Goal: Task Accomplishment & Management: Use online tool/utility

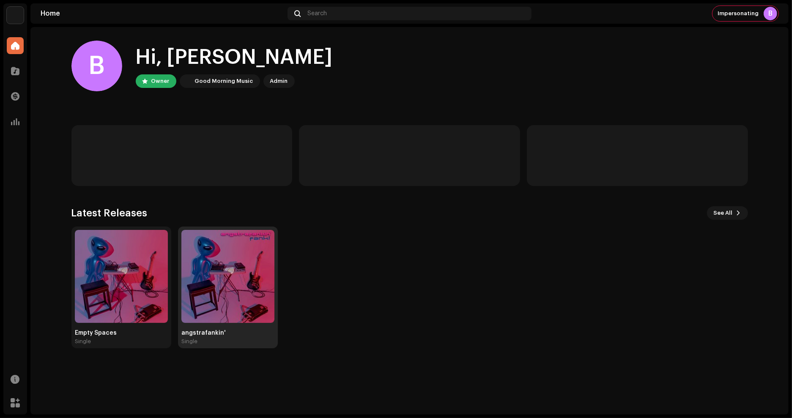
click at [225, 299] on img at bounding box center [227, 276] width 93 height 93
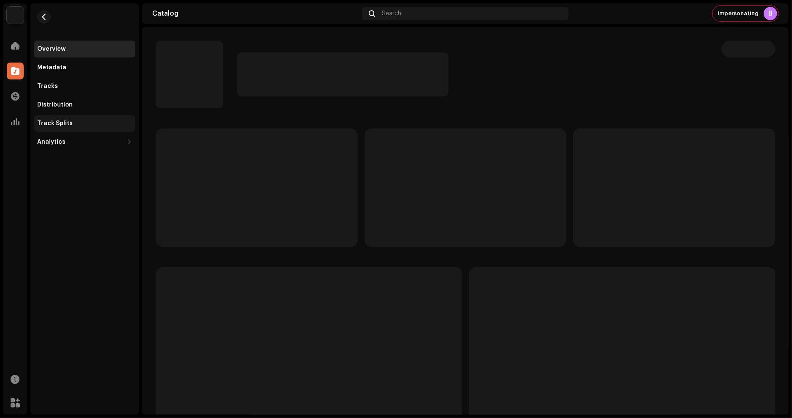
click at [62, 123] on div "Track Splits" at bounding box center [55, 123] width 36 height 7
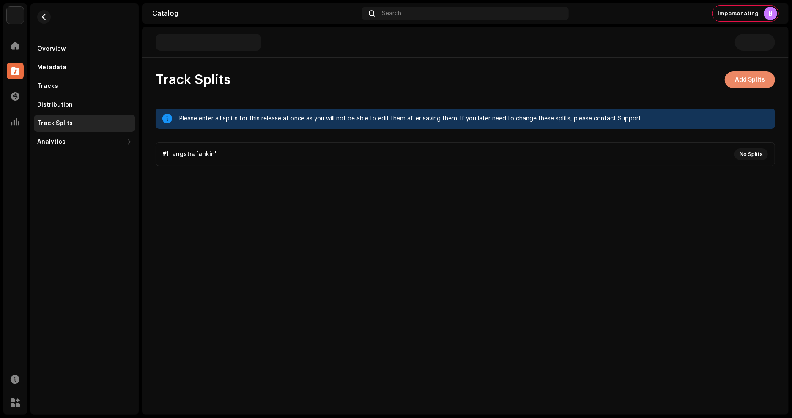
click at [729, 85] on button "Add Splits" at bounding box center [750, 79] width 50 height 17
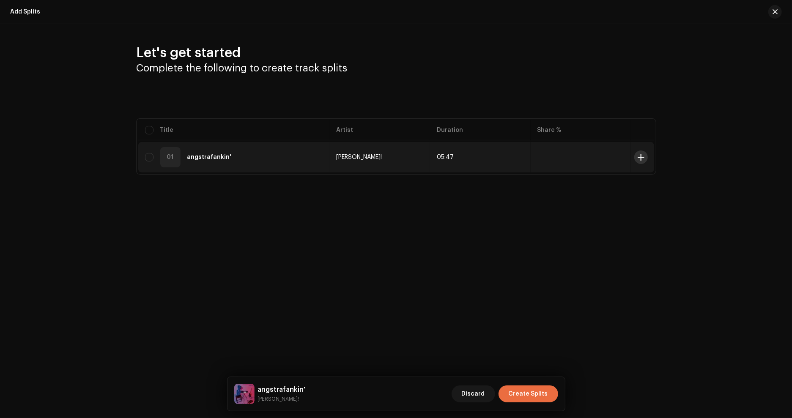
click at [640, 156] on span at bounding box center [641, 157] width 6 height 7
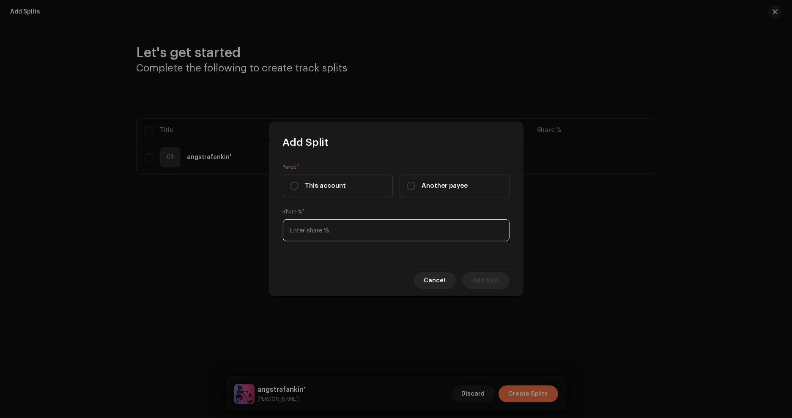
click at [384, 235] on input at bounding box center [396, 230] width 227 height 22
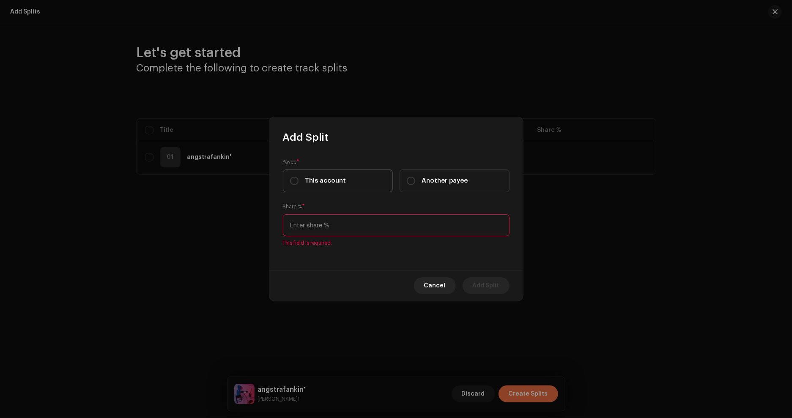
click at [342, 188] on label "This account" at bounding box center [338, 181] width 110 height 23
click at [298, 185] on input "This account" at bounding box center [294, 181] width 8 height 8
radio input "true"
click at [377, 230] on input at bounding box center [396, 225] width 227 height 22
click at [428, 290] on span "Cancel" at bounding box center [435, 285] width 22 height 17
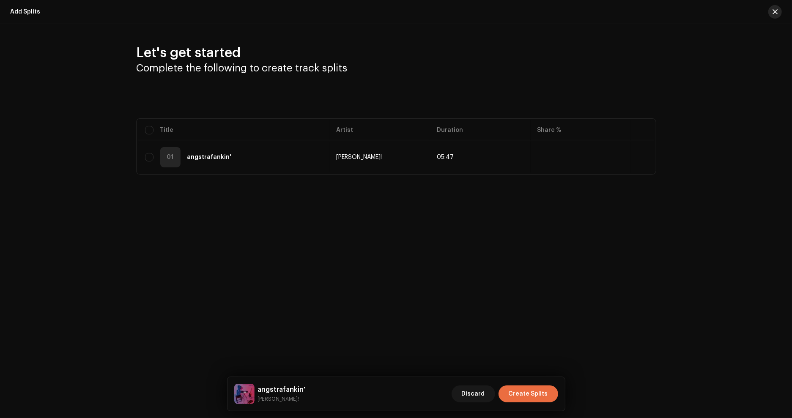
click at [773, 13] on span "button" at bounding box center [774, 11] width 5 height 7
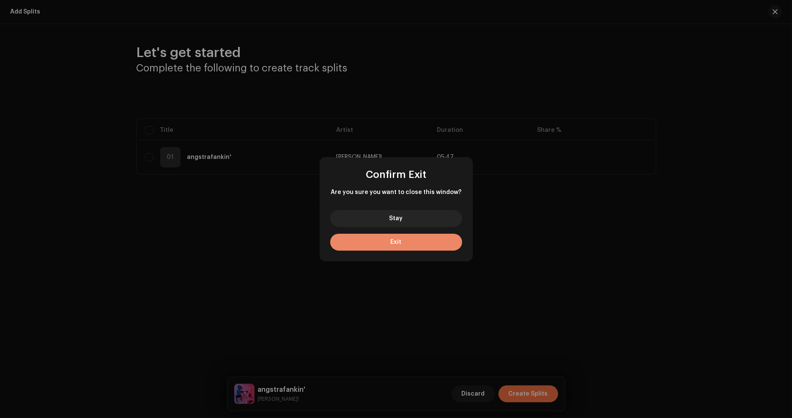
click at [421, 244] on button "Exit" at bounding box center [396, 242] width 132 height 17
